Goal: Find specific page/section

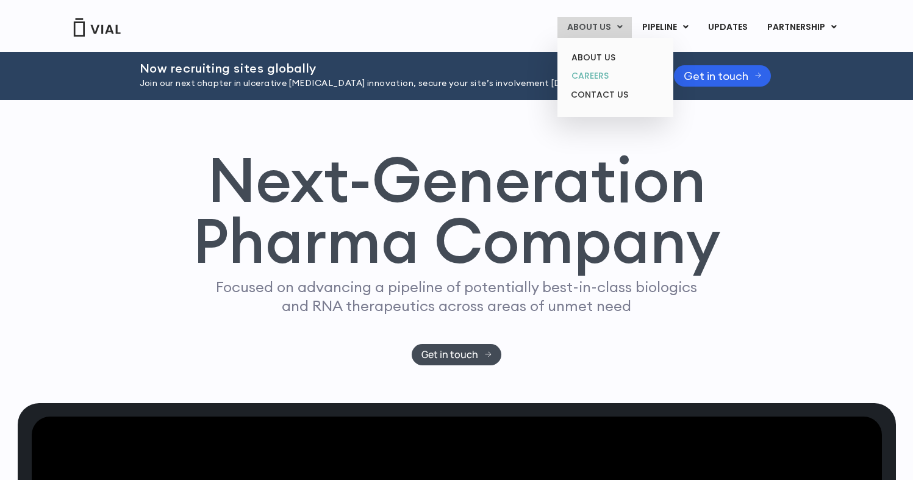
click at [603, 68] on link "CAREERS" at bounding box center [615, 75] width 107 height 19
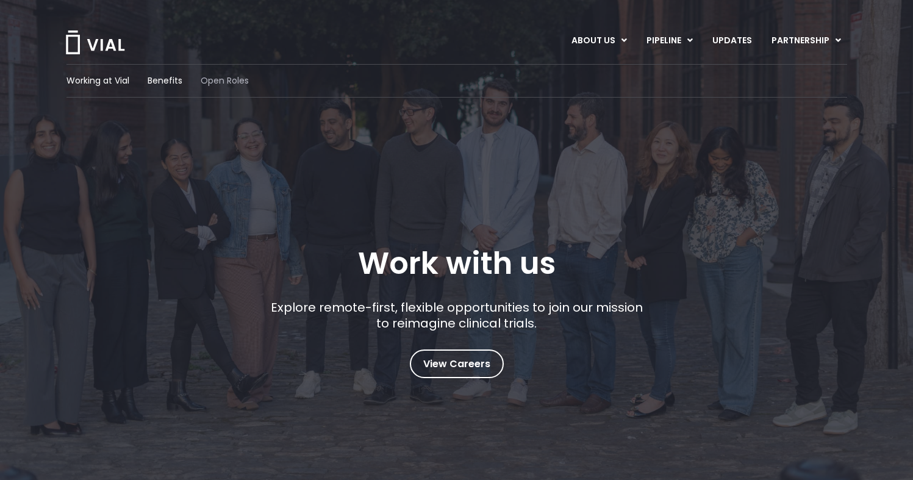
click at [220, 77] on span "Open Roles" at bounding box center [225, 80] width 48 height 13
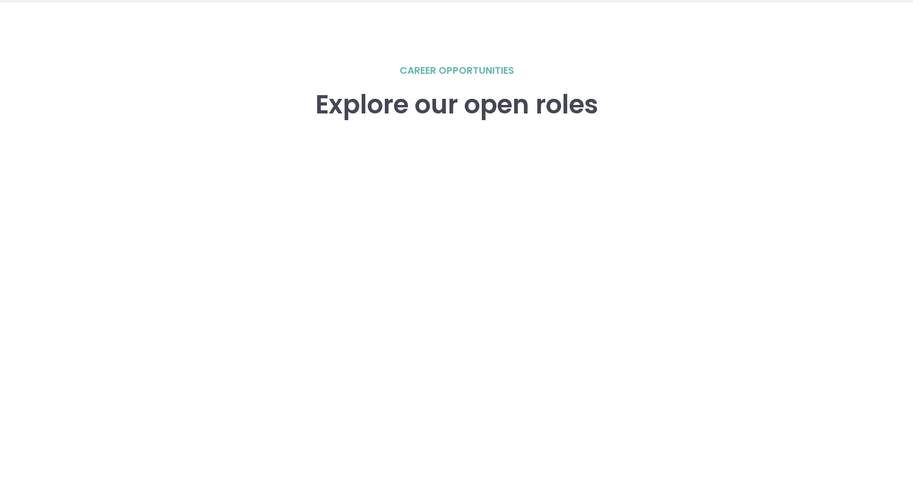
scroll to position [1688, 0]
